Goal: Information Seeking & Learning: Compare options

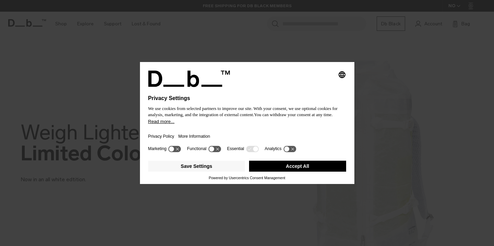
click at [297, 170] on button "Accept All" at bounding box center [297, 166] width 97 height 11
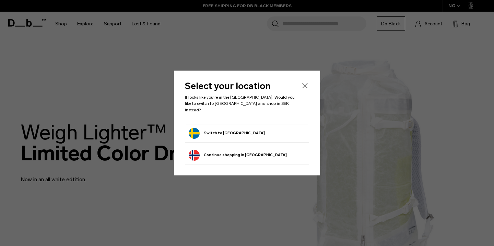
click at [282, 128] on form "Switch to [GEOGRAPHIC_DATA]" at bounding box center [247, 133] width 117 height 11
click at [228, 130] on button "Switch to Sweden" at bounding box center [227, 133] width 76 height 11
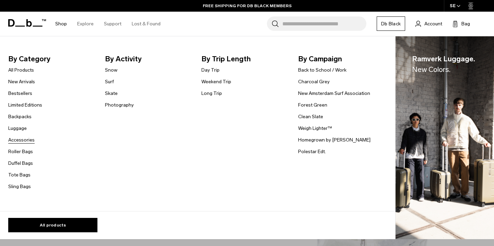
click at [23, 141] on link "Accessories" at bounding box center [21, 140] width 26 height 7
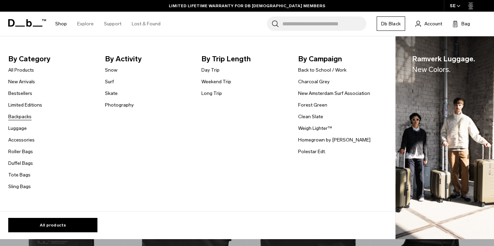
click at [22, 116] on link "Backpacks" at bounding box center [19, 116] width 23 height 7
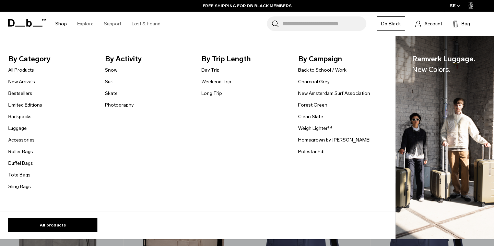
scroll to position [931, 0]
click at [22, 177] on link "Tote Bags" at bounding box center [19, 174] width 22 height 7
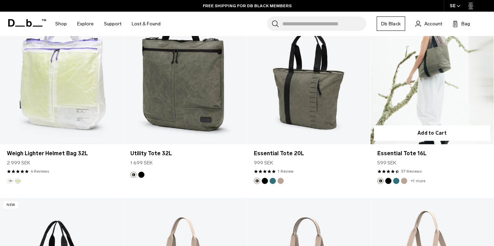
scroll to position [507, 0]
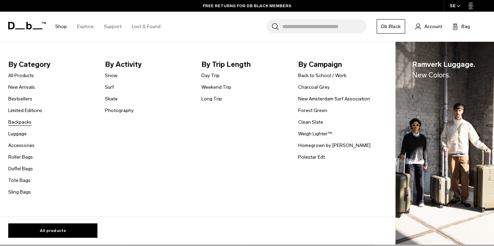
click at [19, 121] on link "Backpacks" at bounding box center [19, 122] width 23 height 7
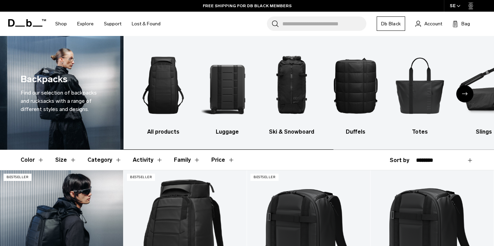
scroll to position [92, 0]
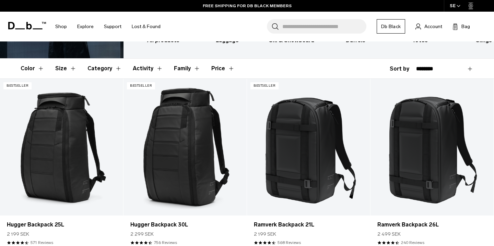
click at [71, 69] on button "Size" at bounding box center [65, 69] width 21 height 20
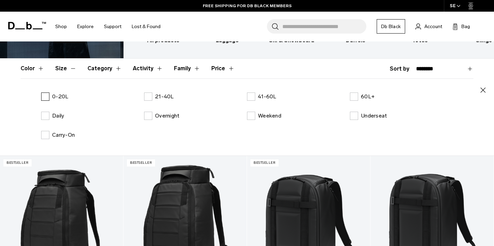
click at [53, 95] on p "0-20L" at bounding box center [60, 97] width 16 height 8
